Goal: Find specific page/section: Find specific page/section

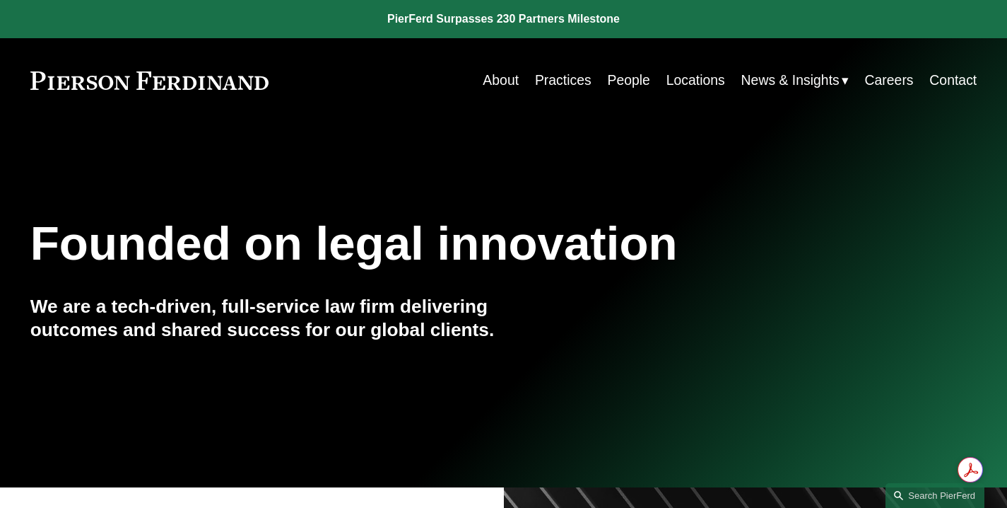
click at [692, 85] on link "Locations" at bounding box center [696, 80] width 59 height 28
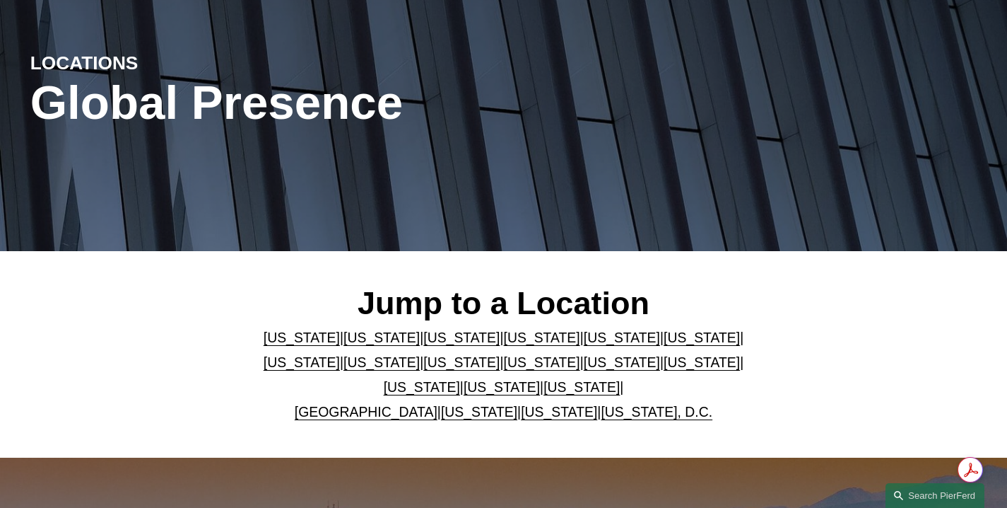
scroll to position [267, 0]
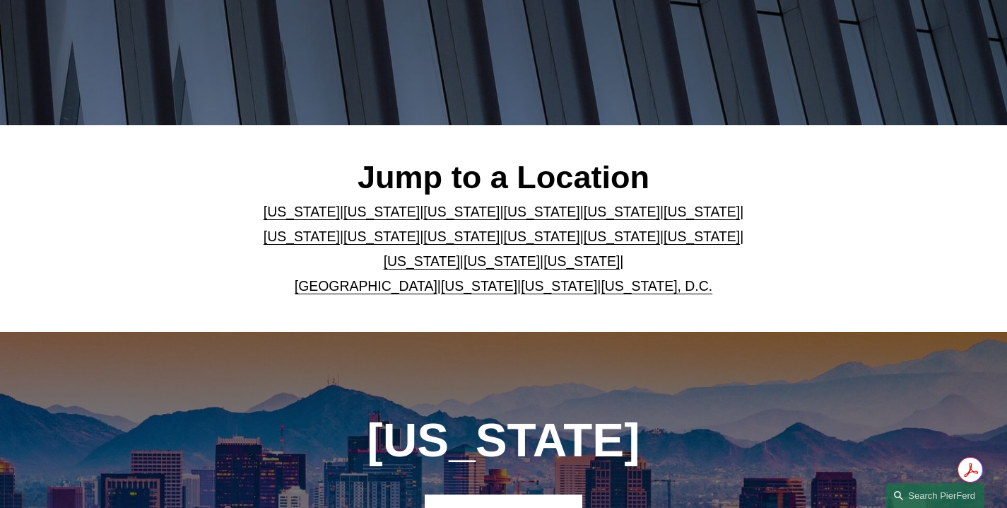
click at [545, 267] on link "Texas" at bounding box center [582, 261] width 76 height 16
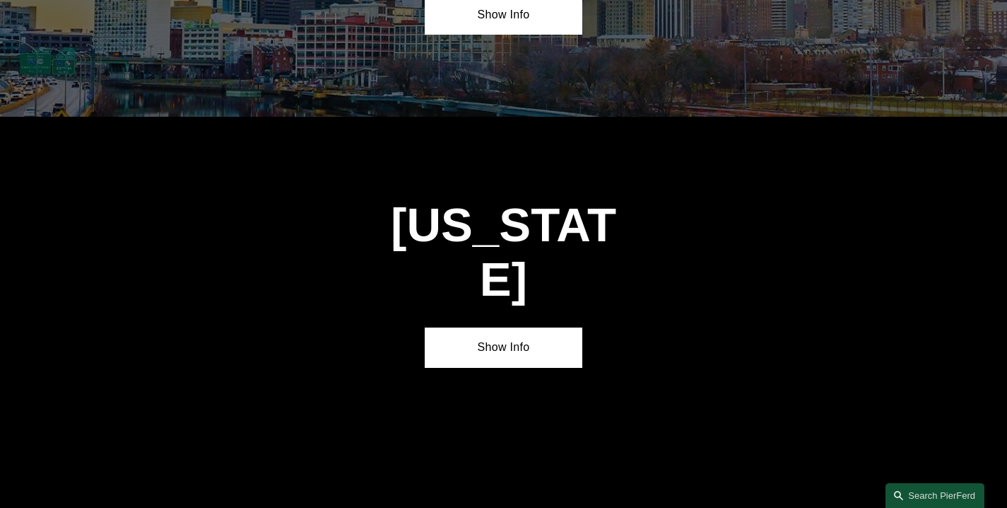
scroll to position [4635, 0]
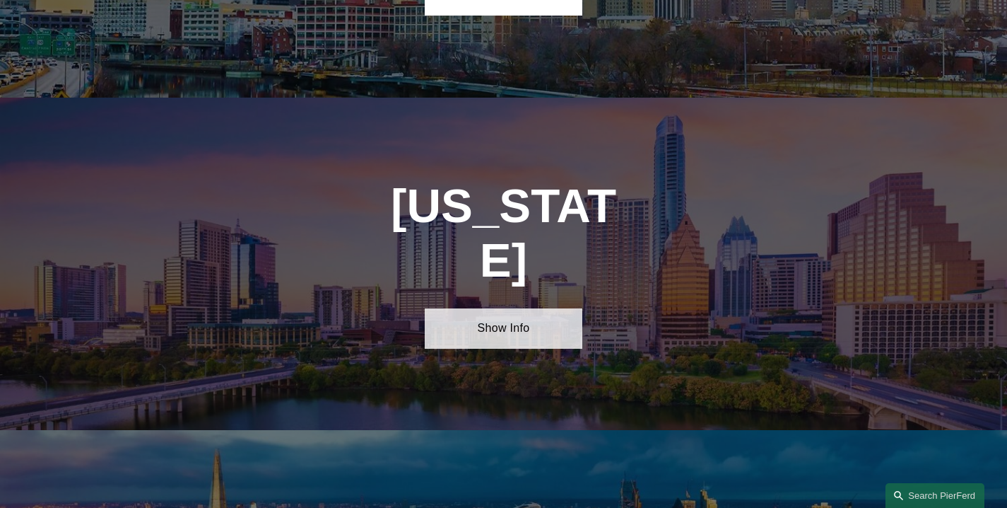
click at [508, 308] on link "Show Info" at bounding box center [504, 328] width 158 height 41
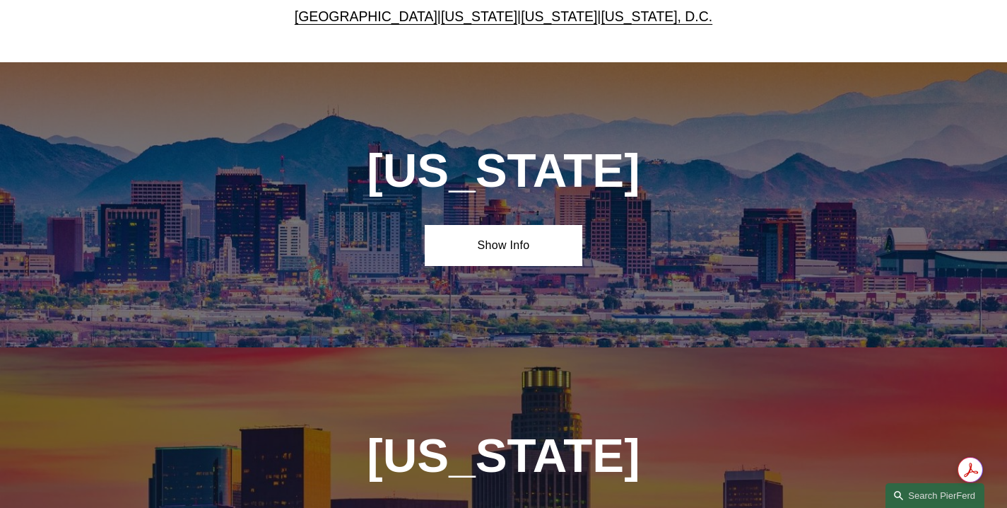
scroll to position [0, 0]
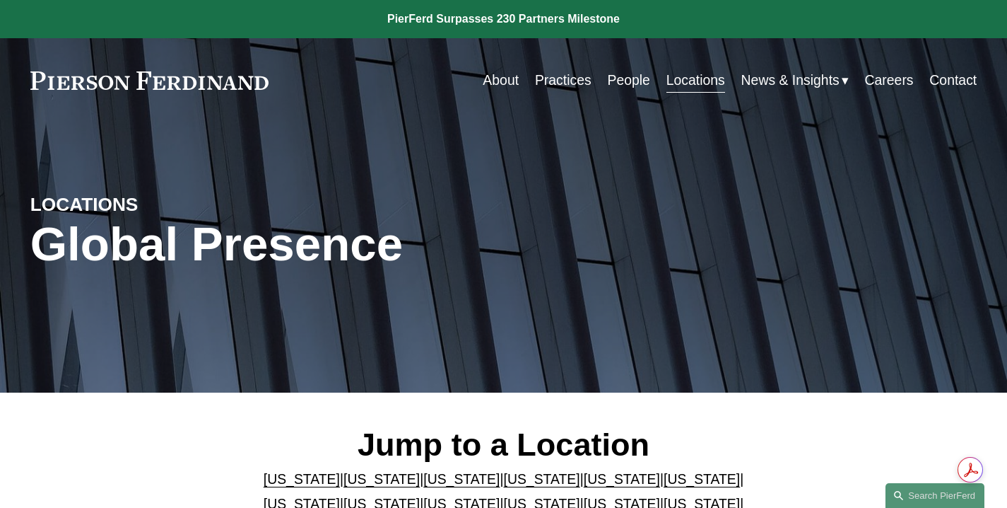
click at [607, 87] on link "People" at bounding box center [628, 80] width 42 height 28
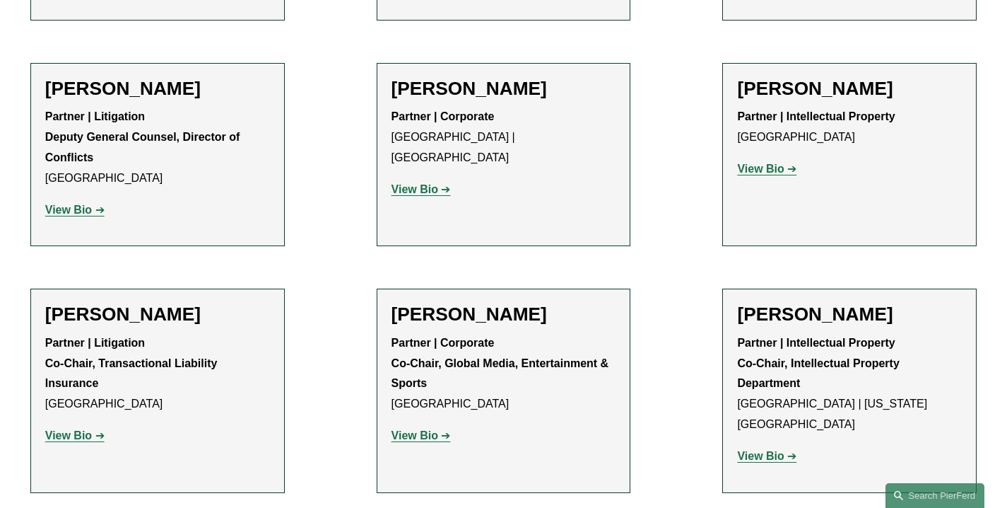
scroll to position [2214, 0]
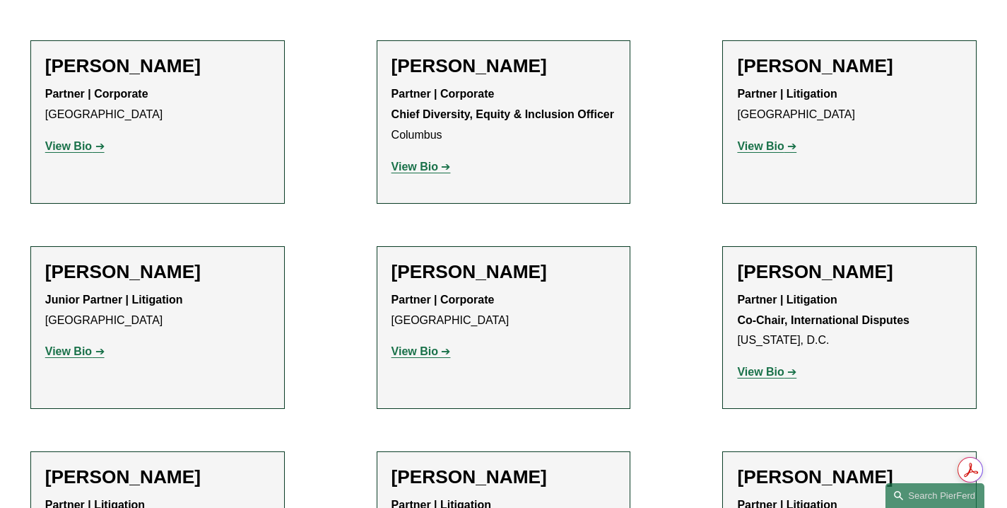
click at [765, 366] on strong "View Bio" at bounding box center [760, 372] width 47 height 12
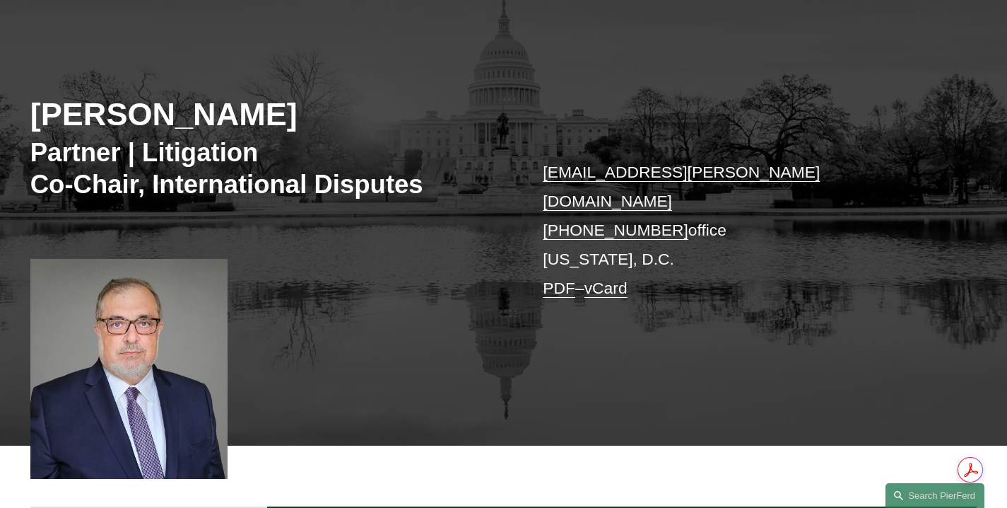
scroll to position [186, 0]
